Goal: Information Seeking & Learning: Learn about a topic

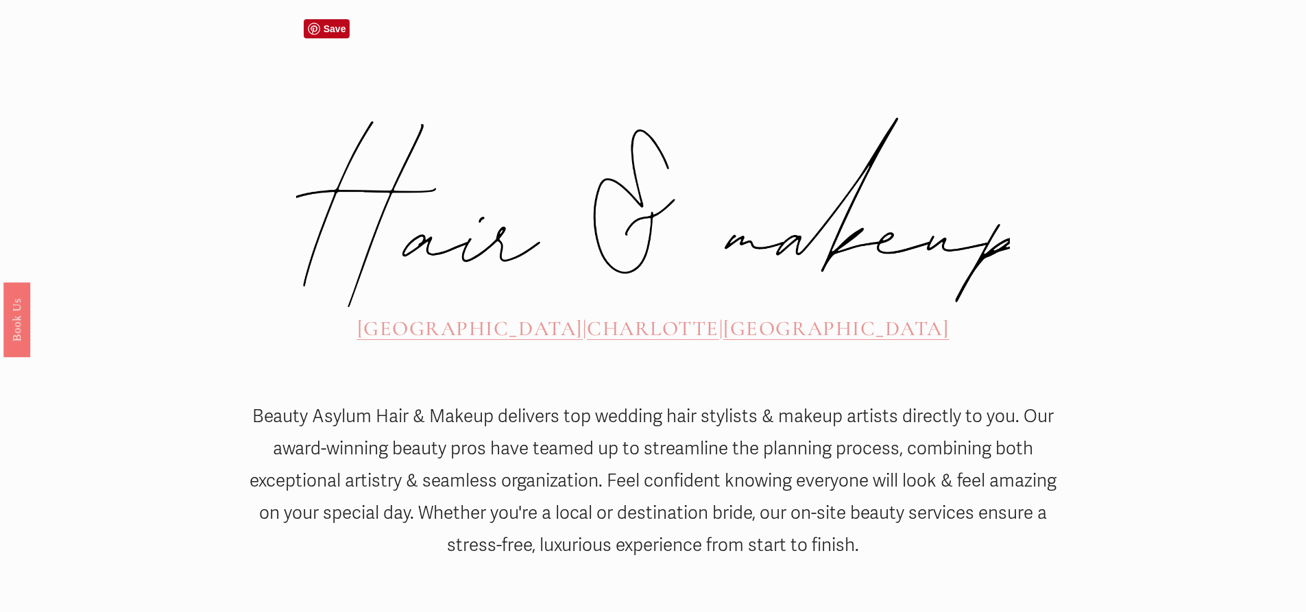
scroll to position [617, 0]
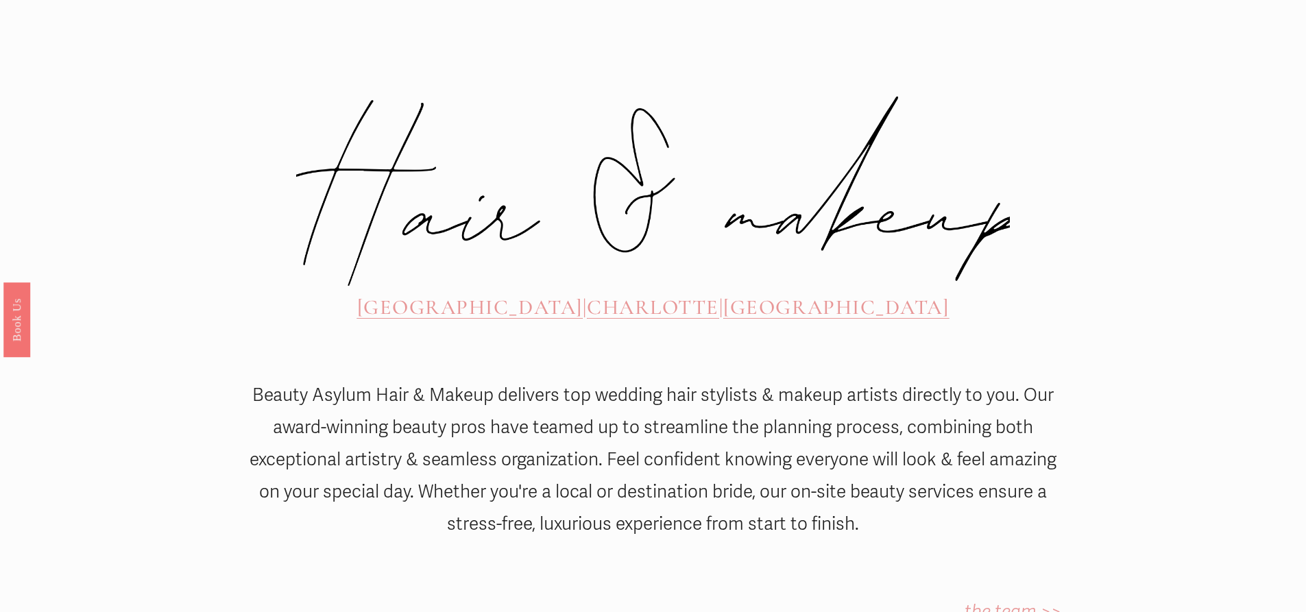
click at [490, 295] on span "[GEOGRAPHIC_DATA]" at bounding box center [470, 307] width 226 height 25
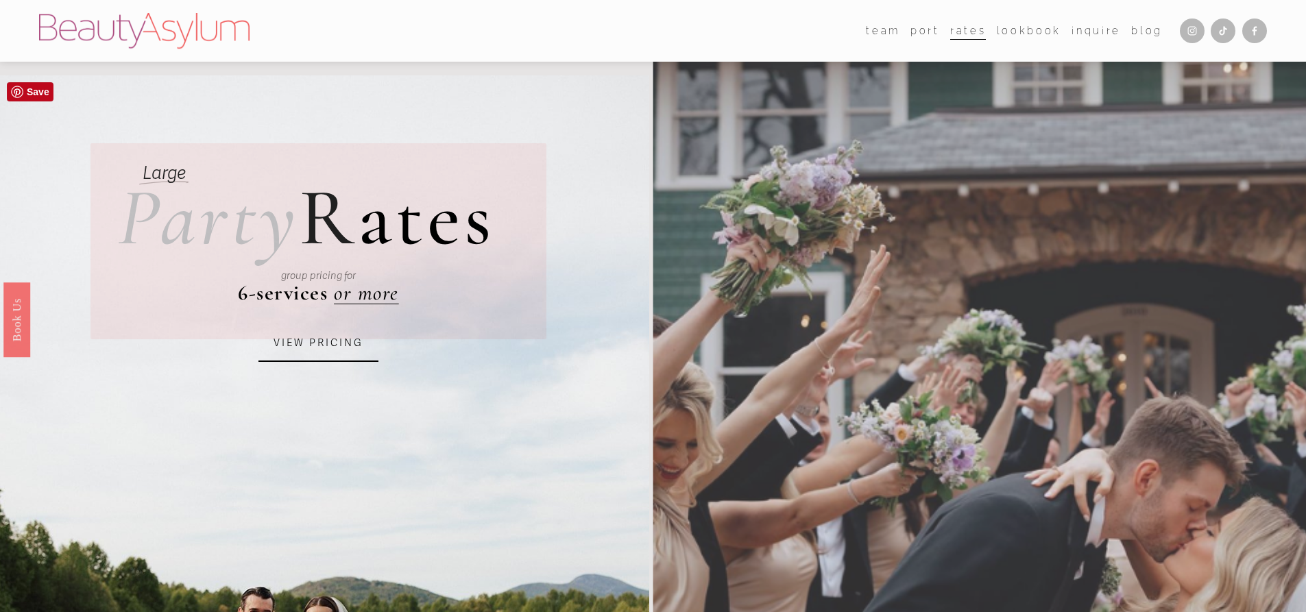
click at [328, 346] on link "VIEW PRICING" at bounding box center [318, 343] width 120 height 37
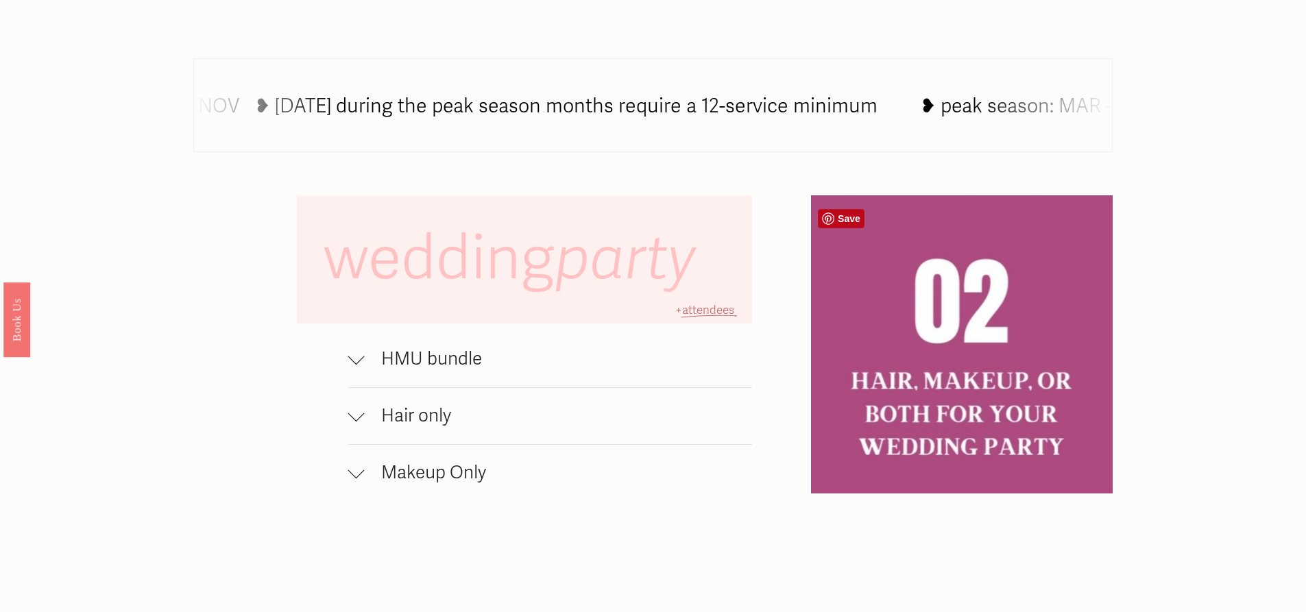
scroll to position [1028, 0]
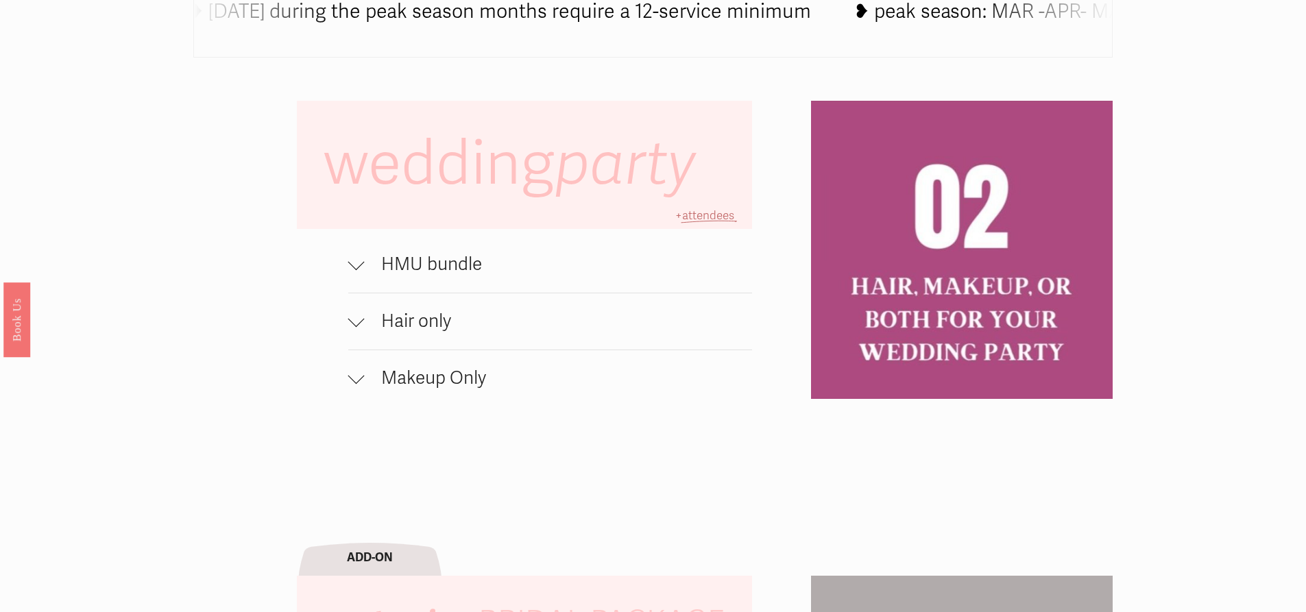
click at [359, 273] on div at bounding box center [356, 264] width 16 height 16
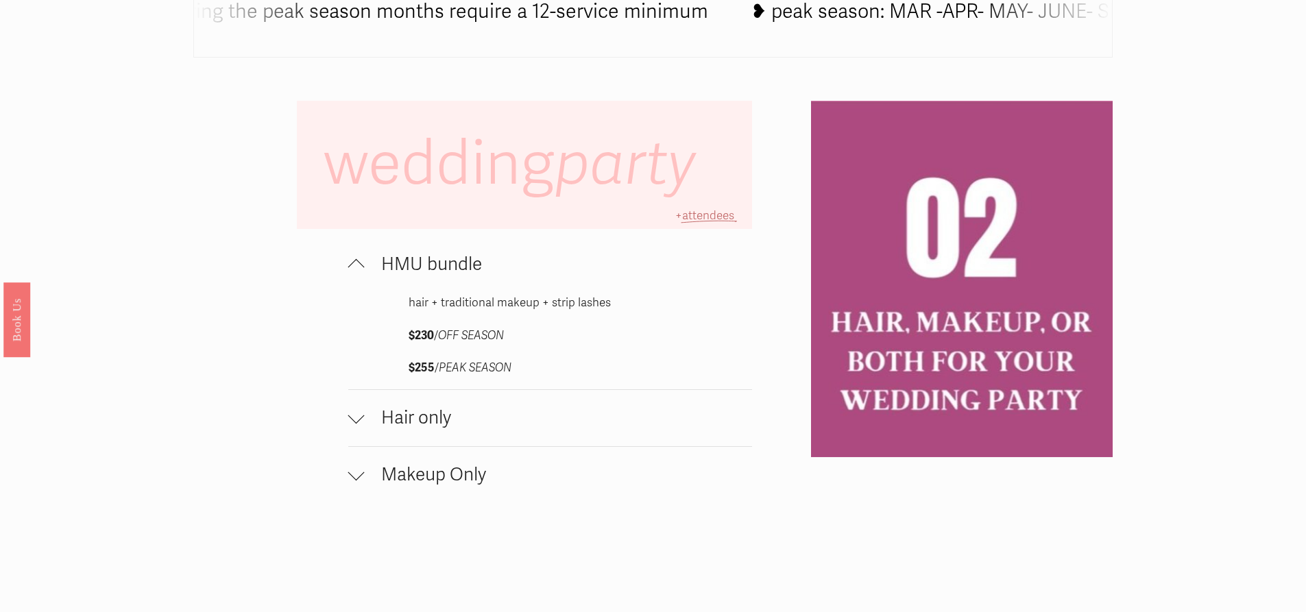
click at [363, 426] on div at bounding box center [356, 418] width 16 height 16
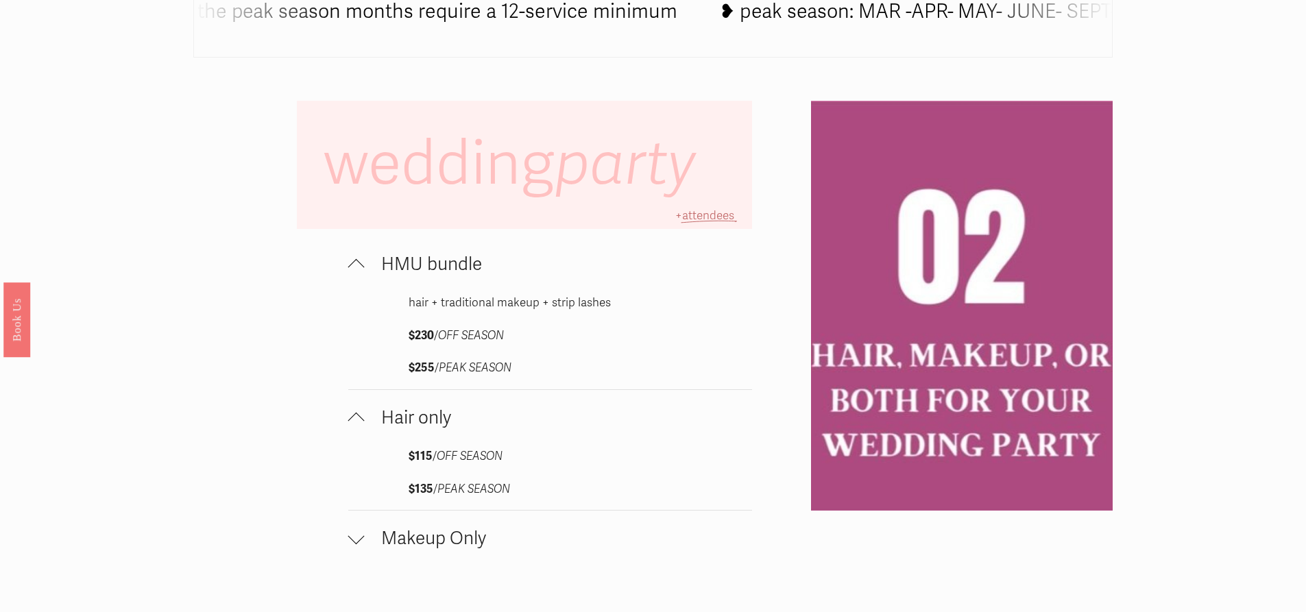
click at [357, 544] on div at bounding box center [356, 536] width 16 height 16
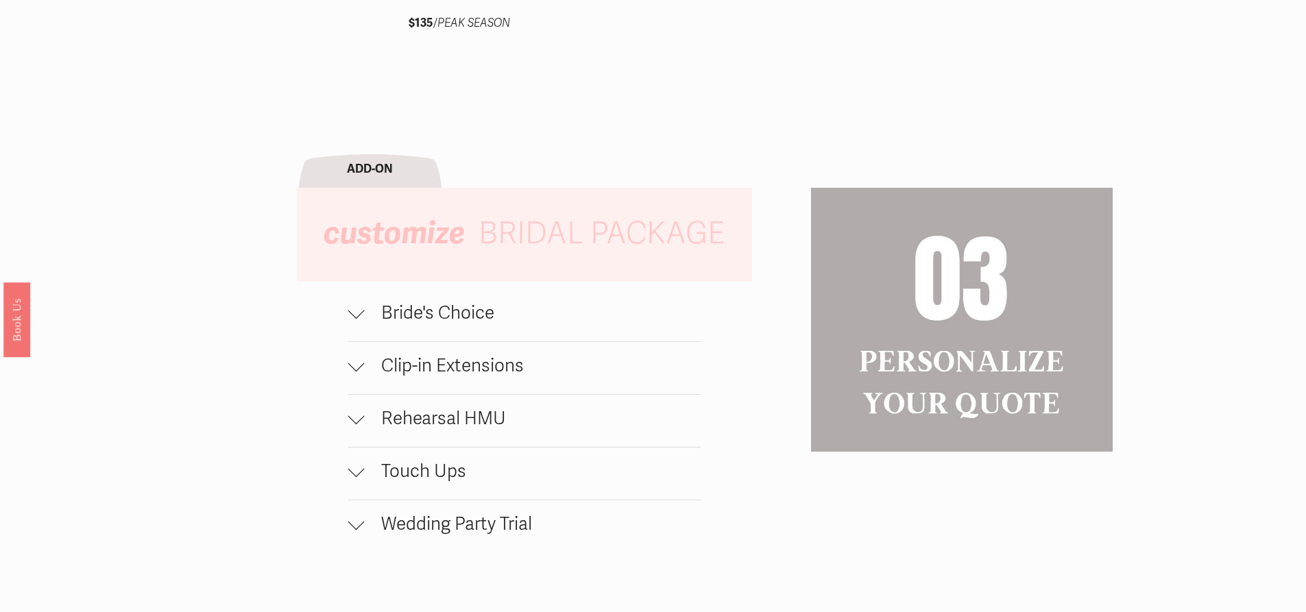
scroll to position [1714, 0]
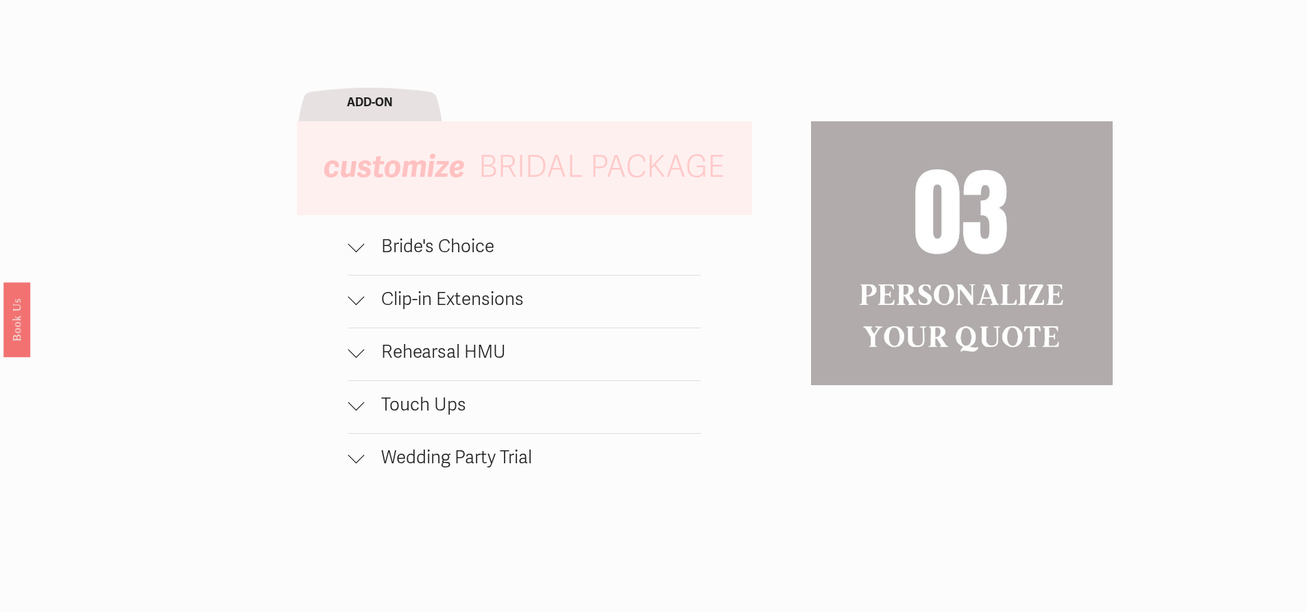
click at [356, 463] on div at bounding box center [356, 455] width 16 height 16
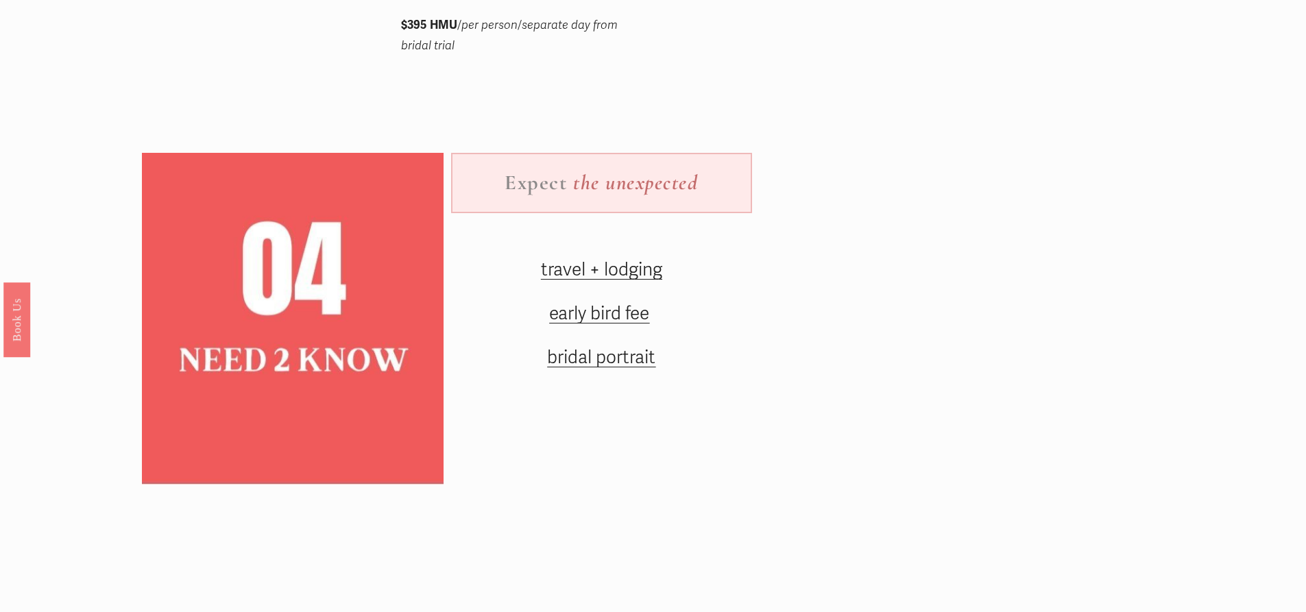
scroll to position [2262, 0]
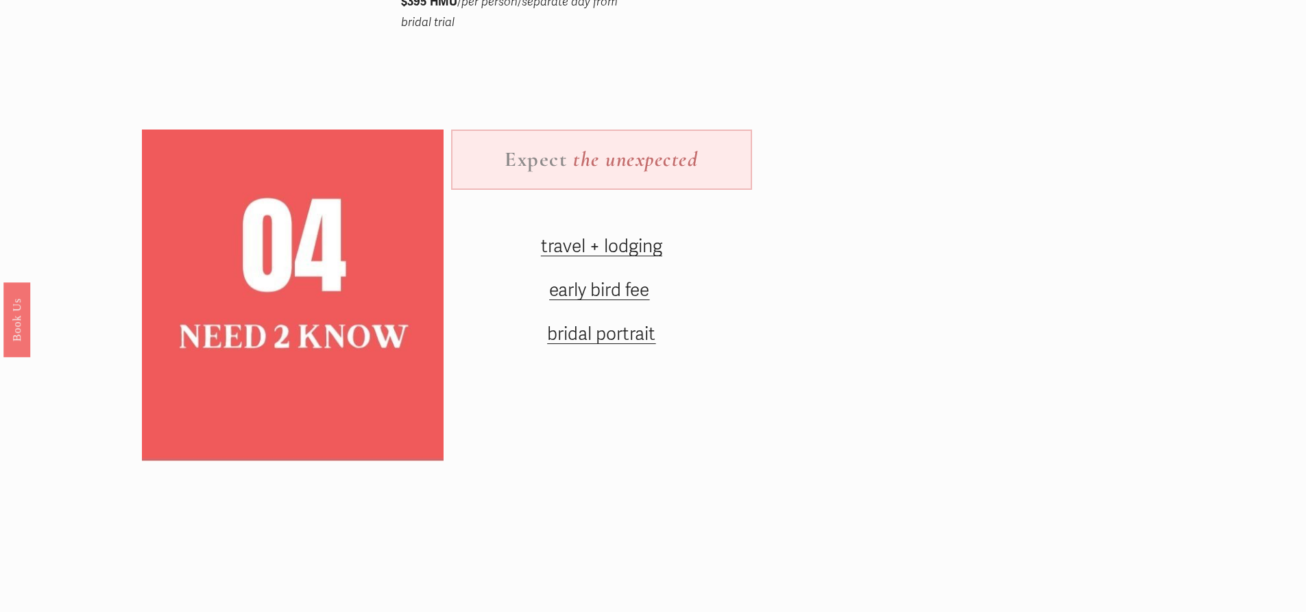
click at [618, 258] on span "travel + lodging" at bounding box center [601, 247] width 121 height 22
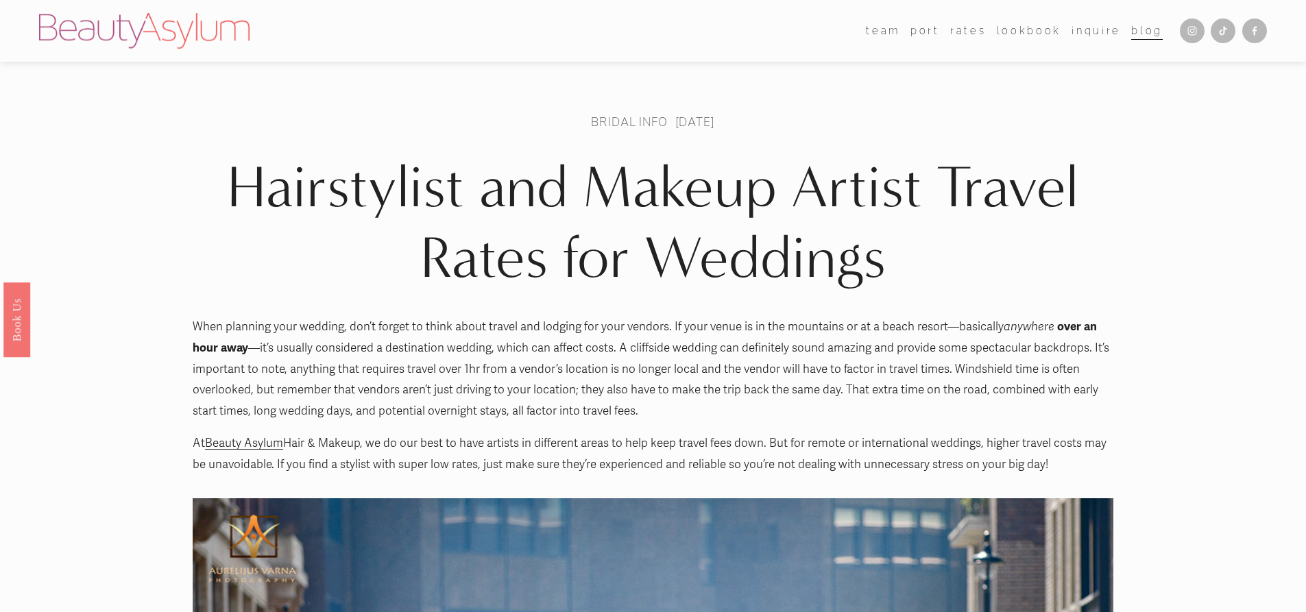
click at [977, 34] on link "Rates" at bounding box center [968, 31] width 36 height 20
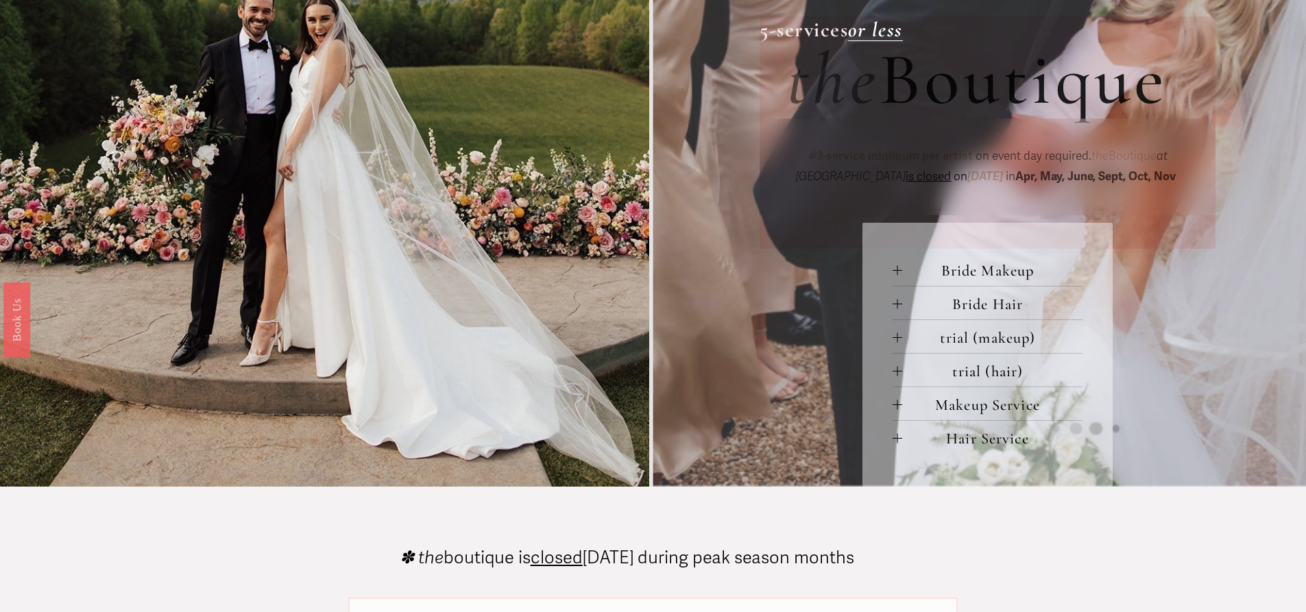
scroll to position [617, 0]
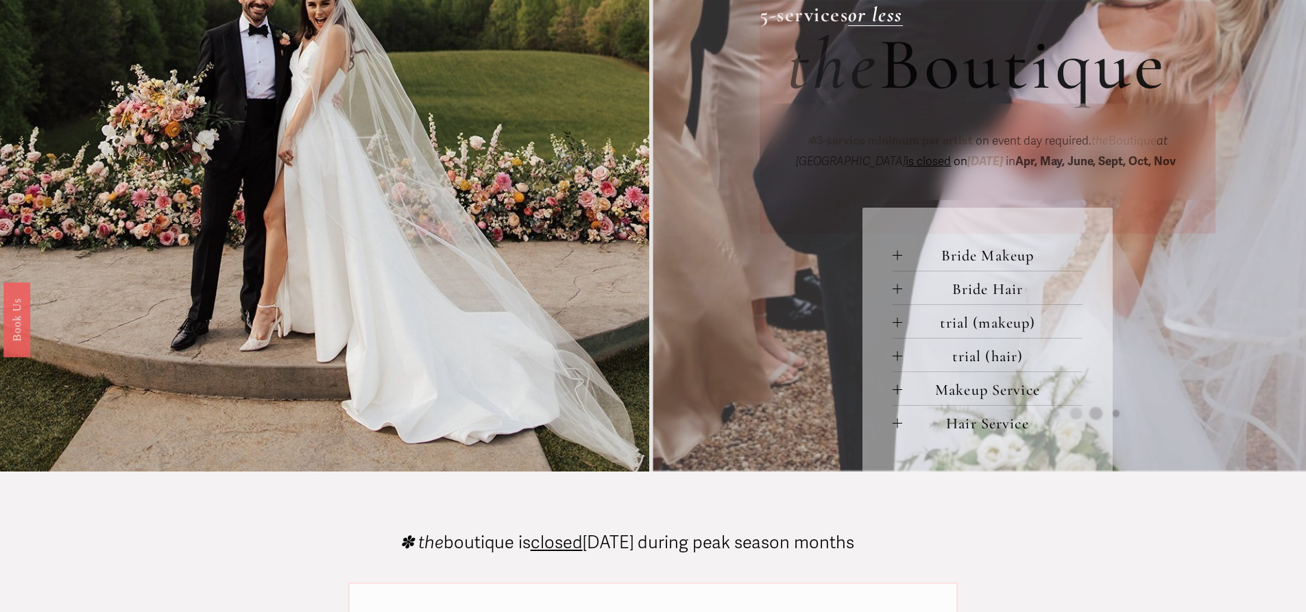
click at [897, 257] on div at bounding box center [897, 255] width 1 height 10
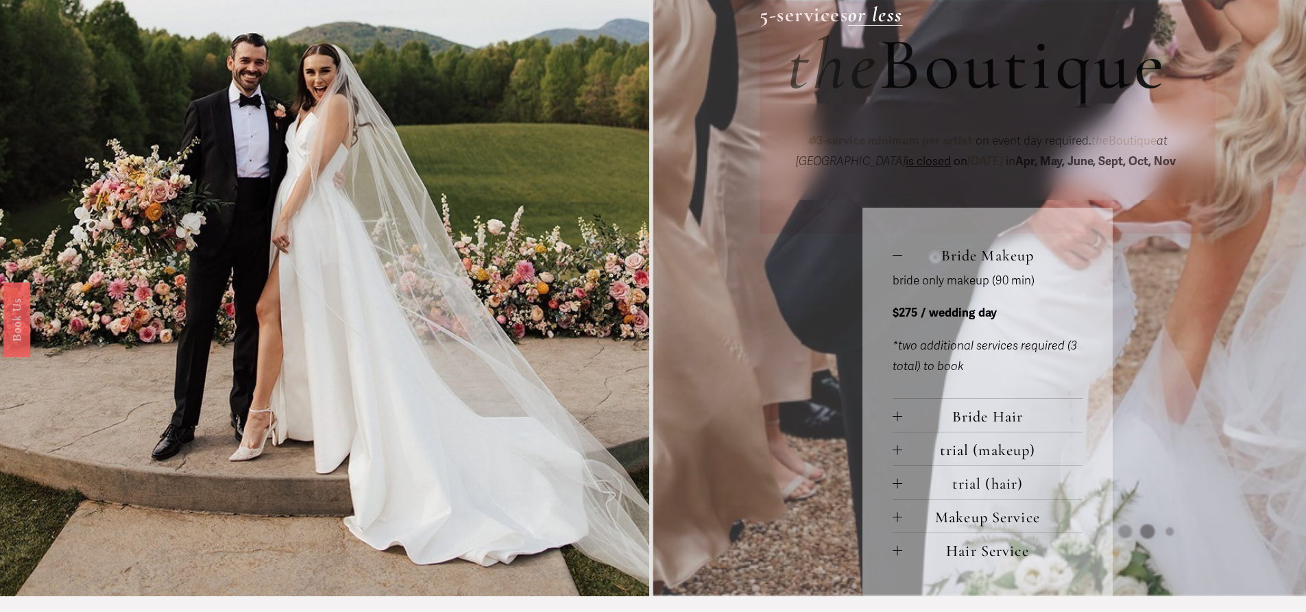
click at [897, 419] on div at bounding box center [897, 416] width 1 height 10
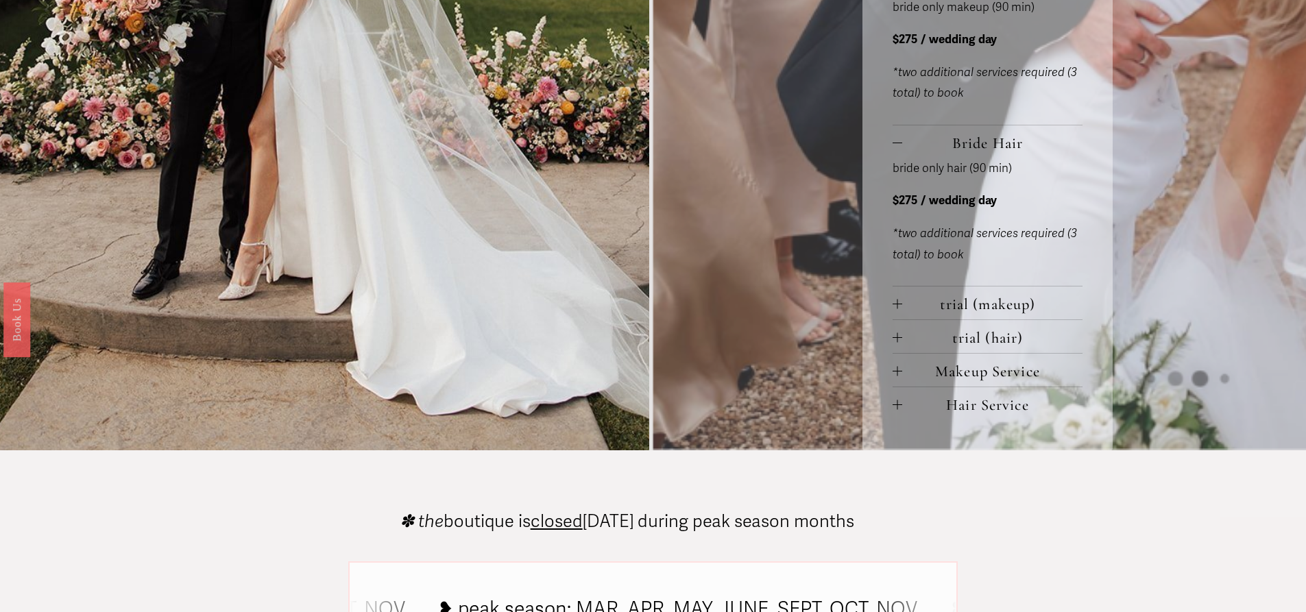
scroll to position [891, 0]
click at [900, 309] on div at bounding box center [898, 304] width 10 height 10
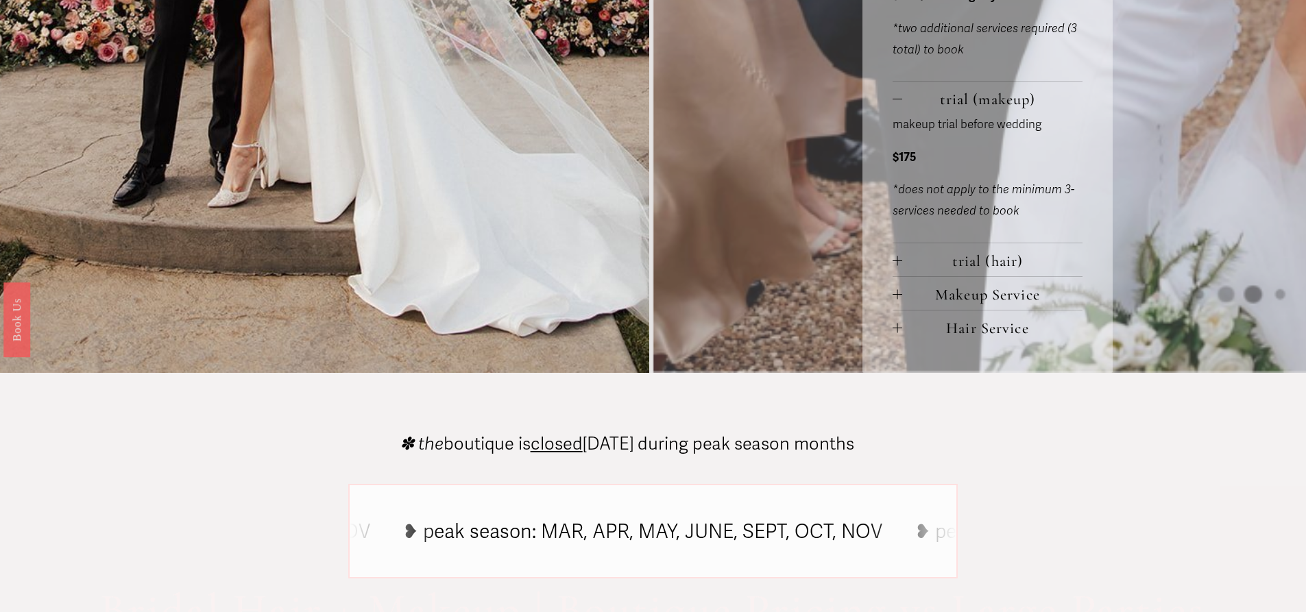
scroll to position [1097, 0]
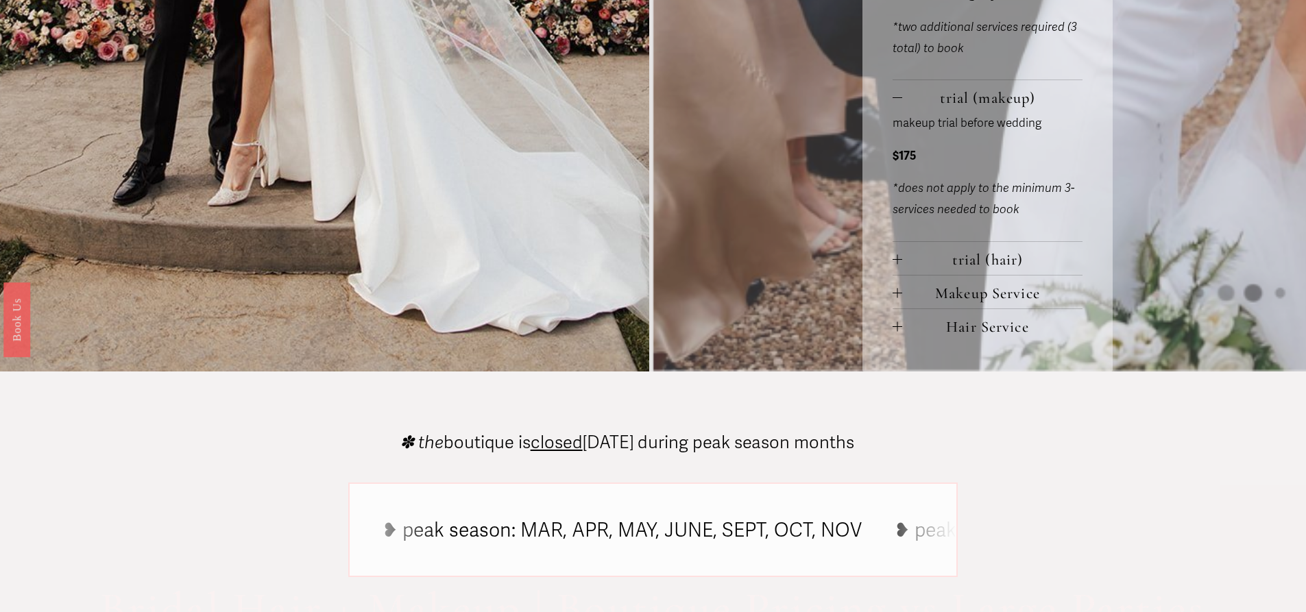
click at [894, 260] on div at bounding box center [898, 259] width 10 height 1
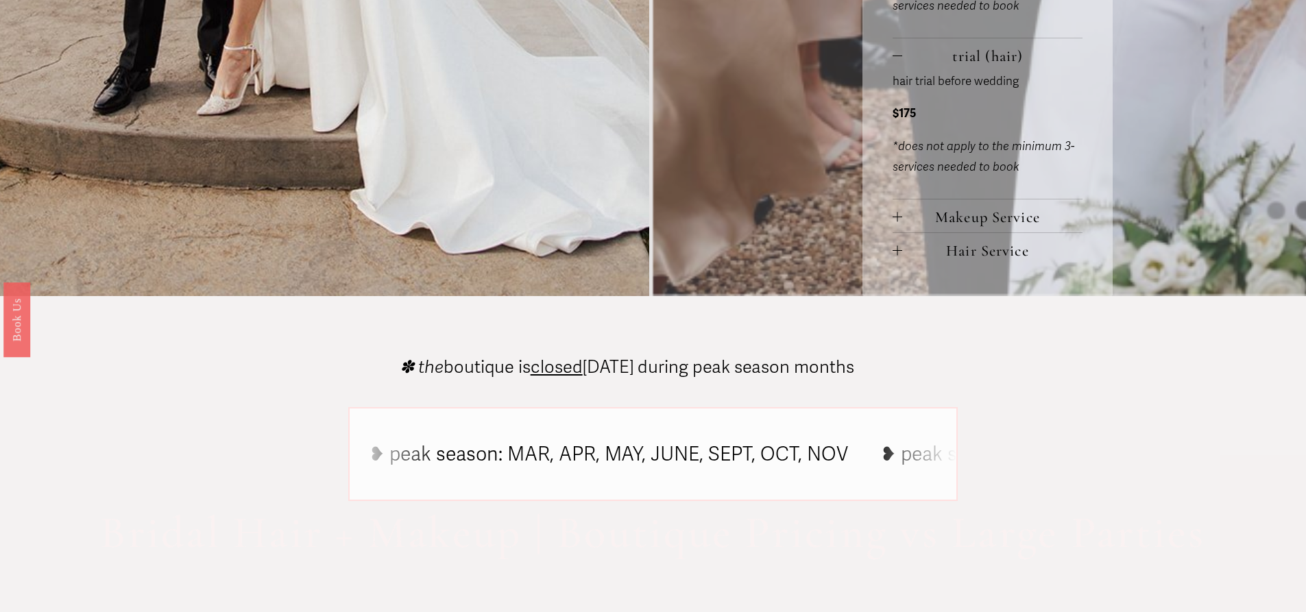
scroll to position [1303, 0]
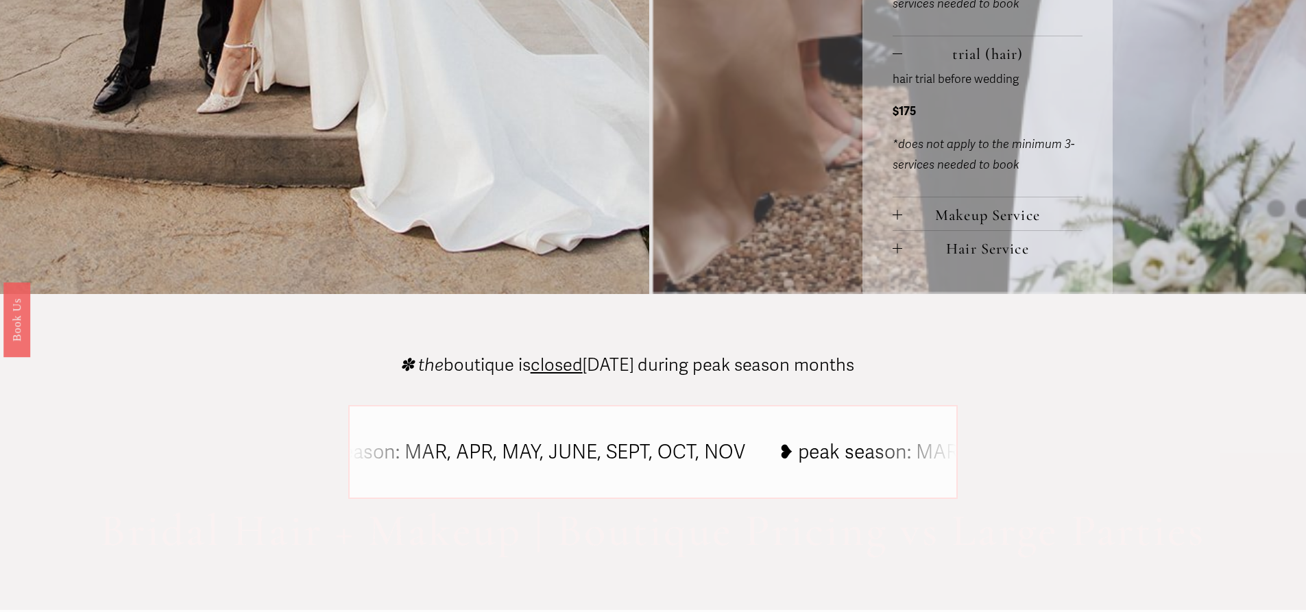
click at [902, 217] on span "Makeup Service" at bounding box center [992, 215] width 180 height 19
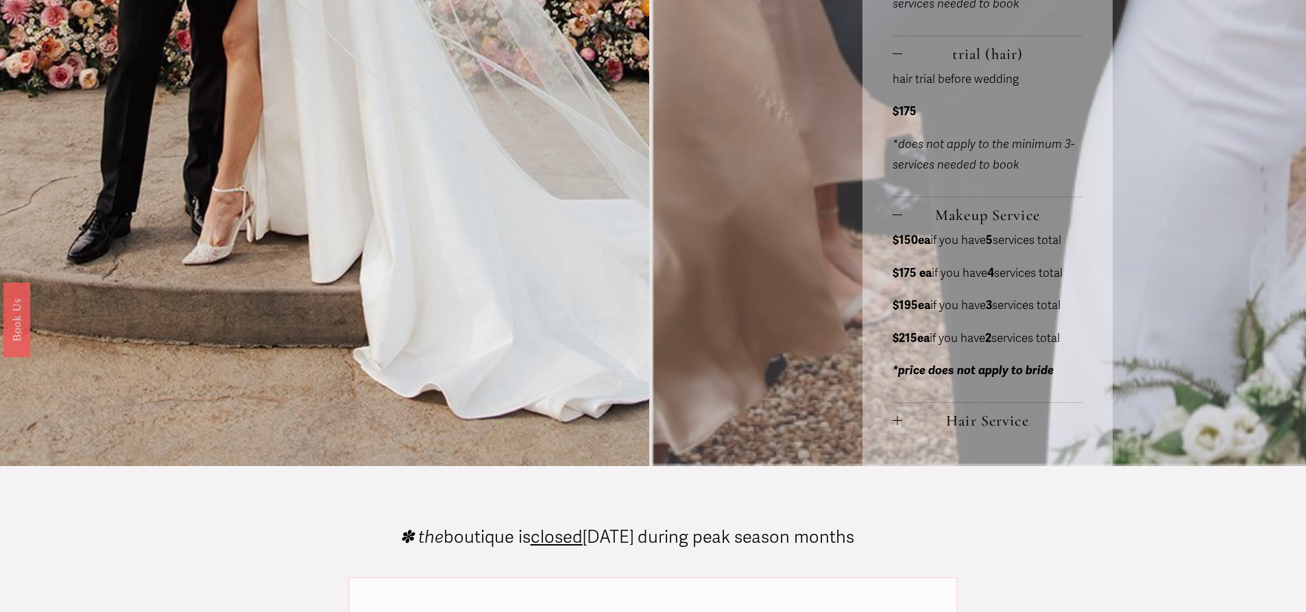
click at [893, 421] on div at bounding box center [898, 420] width 10 height 1
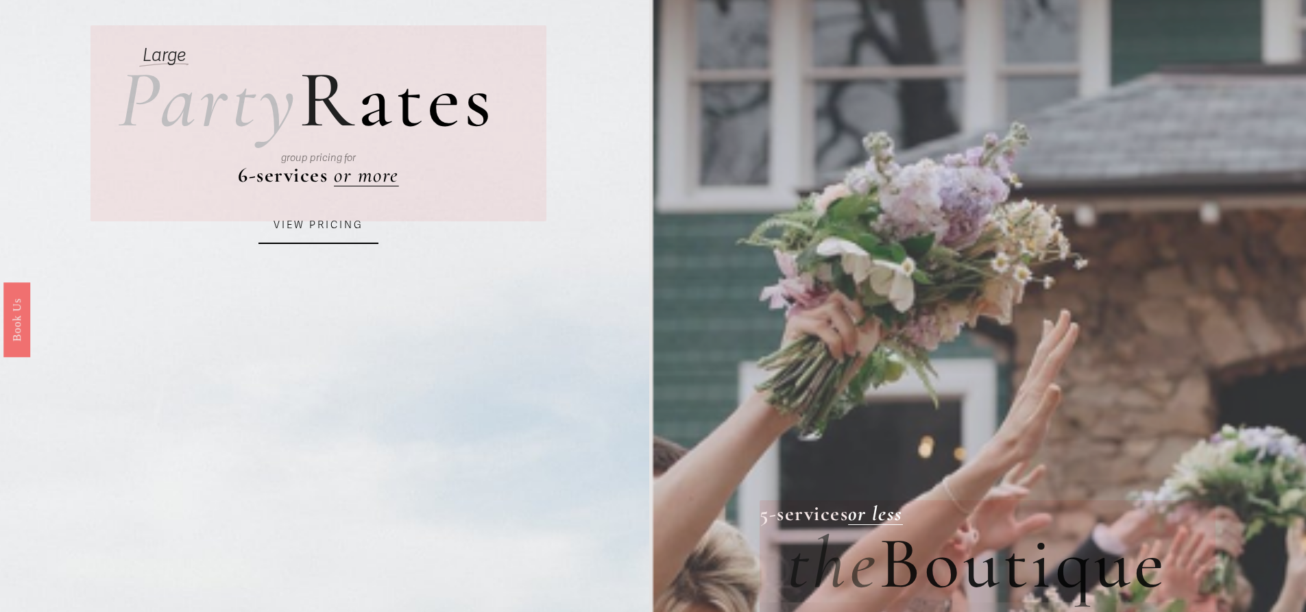
scroll to position [0, 0]
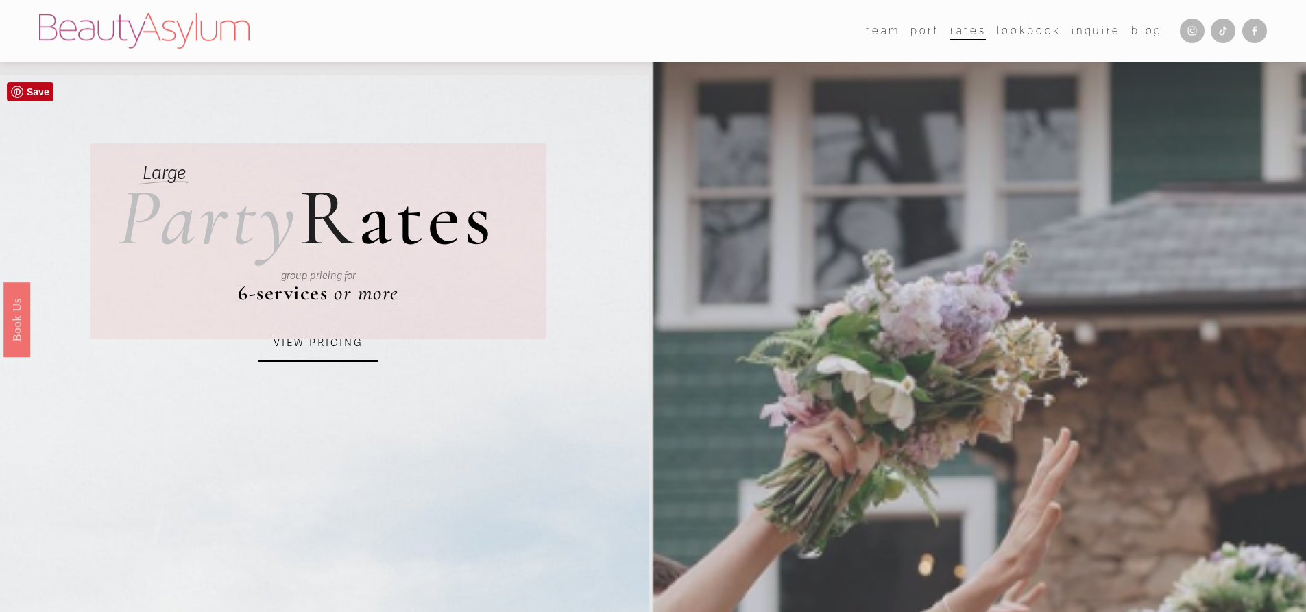
click at [328, 352] on link "VIEW PRICING" at bounding box center [318, 343] width 120 height 37
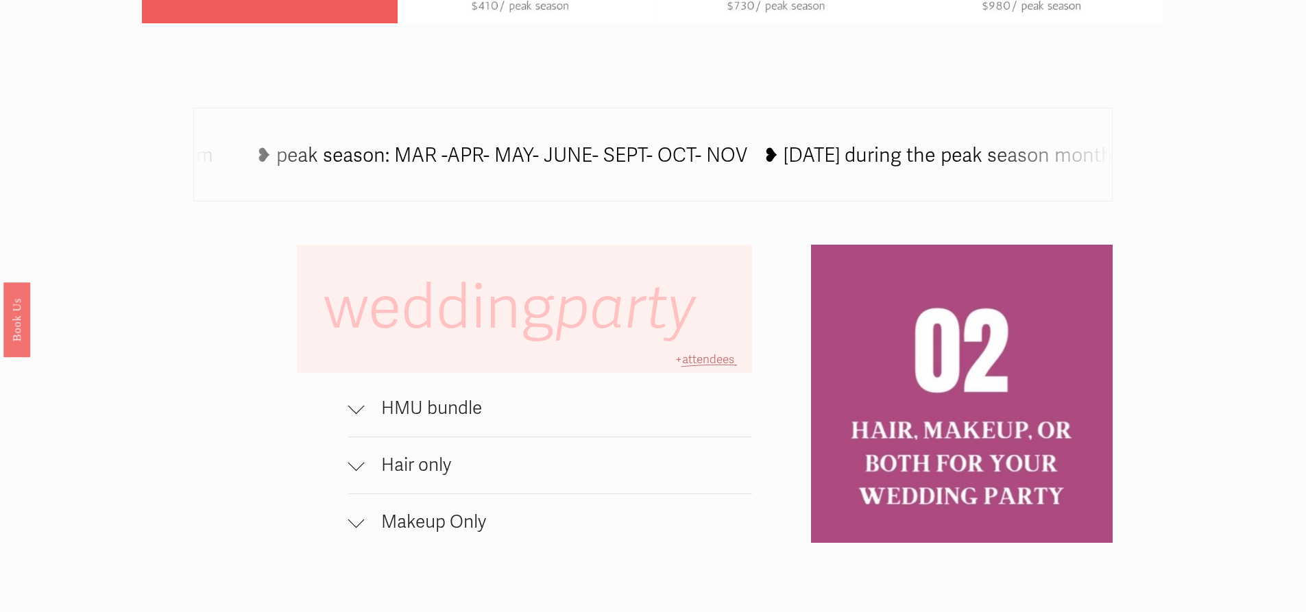
scroll to position [891, 0]
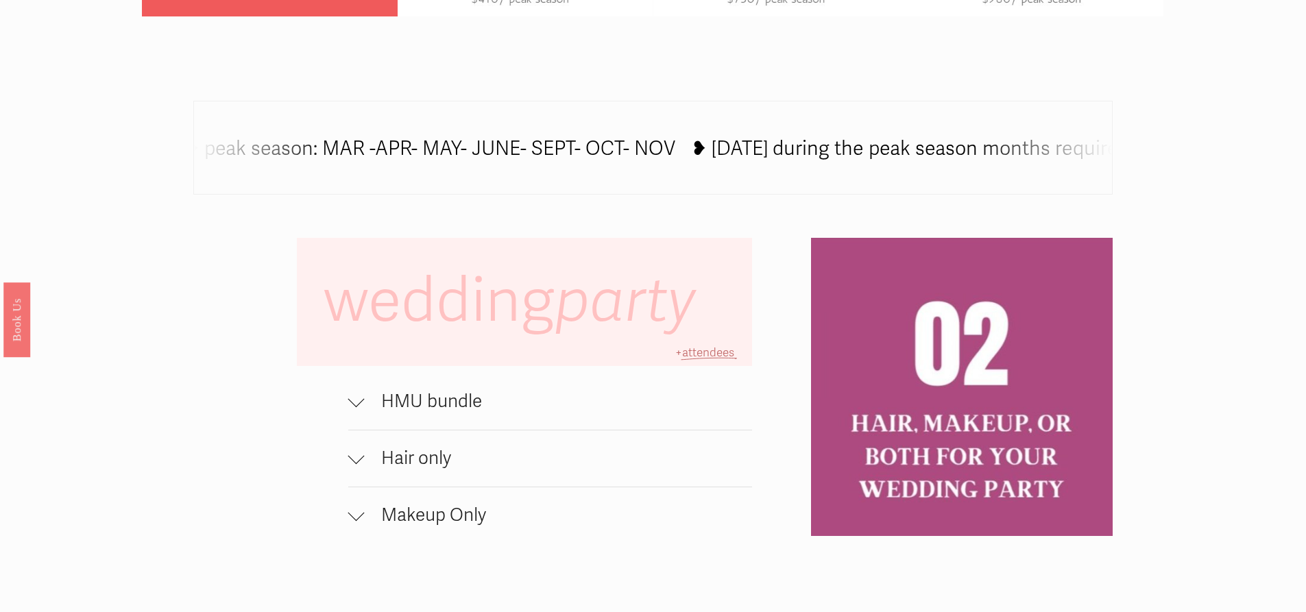
click at [361, 410] on div at bounding box center [356, 402] width 16 height 16
